Goal: Book appointment/travel/reservation

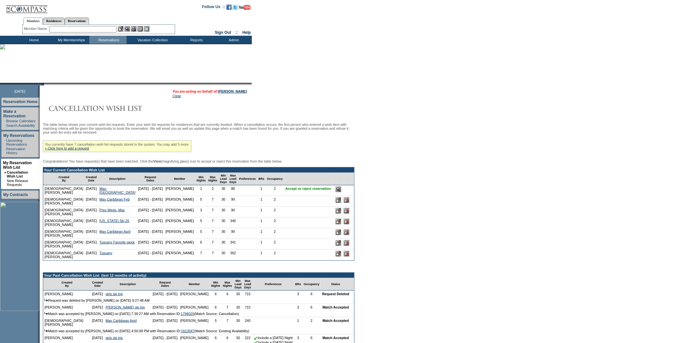
click at [336, 192] on input "image" at bounding box center [339, 190] width 6 height 6
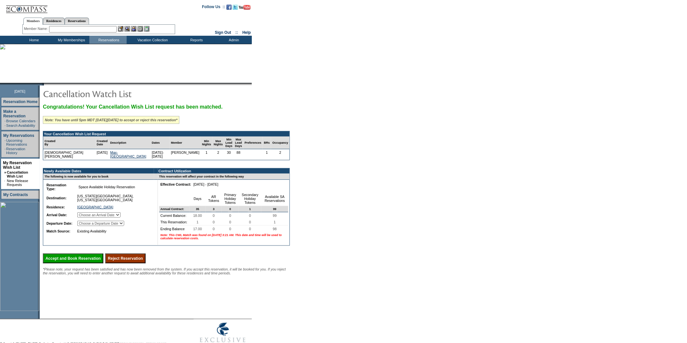
click at [121, 216] on select "Choose an Arrival Date [DATE]" at bounding box center [98, 214] width 43 height 5
select select "[DATE]"
click at [85, 216] on select "Choose an Arrival Date [DATE]" at bounding box center [98, 214] width 43 height 5
click at [124, 224] on select "Choose a Departure Date [DATE]" at bounding box center [100, 223] width 47 height 5
select select "[DATE]"
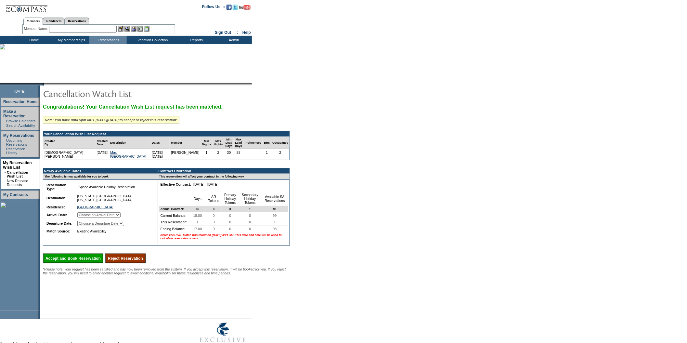
click at [85, 226] on select "Choose a Departure Date [DATE]" at bounding box center [100, 223] width 47 height 5
click at [156, 44] on table "Residence Collection Experience Collection Hotel Collection" at bounding box center [153, 55] width 53 height 22
click at [157, 46] on td "Residence Collection" at bounding box center [153, 48] width 51 height 7
